Goal: Navigation & Orientation: Find specific page/section

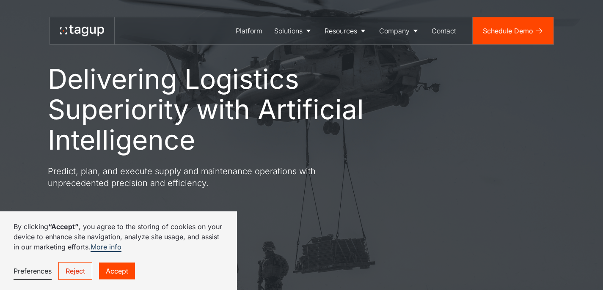
click at [114, 271] on link "Accept" at bounding box center [117, 271] width 36 height 17
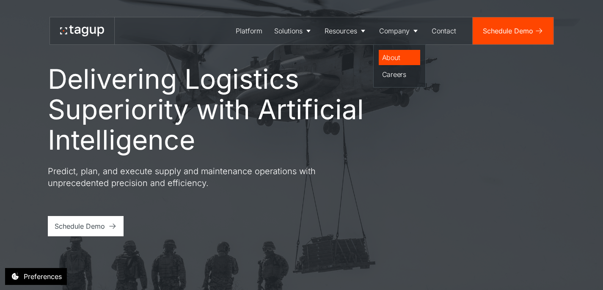
click at [396, 53] on div "About" at bounding box center [399, 57] width 35 height 10
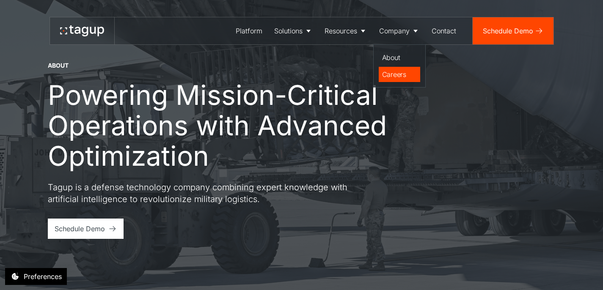
click at [398, 73] on div "Careers" at bounding box center [399, 74] width 35 height 10
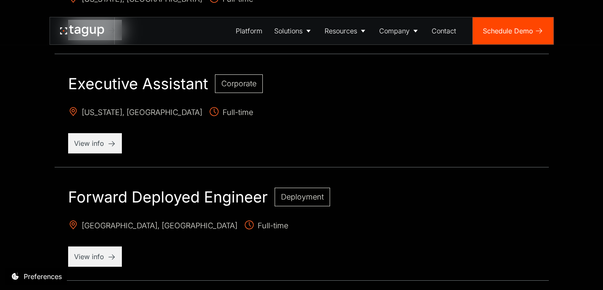
scroll to position [517, 0]
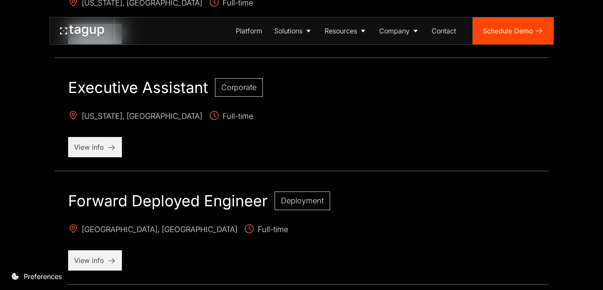
click at [151, 92] on h2 "Executive Assistant" at bounding box center [138, 87] width 140 height 19
